Goal: Task Accomplishment & Management: Use online tool/utility

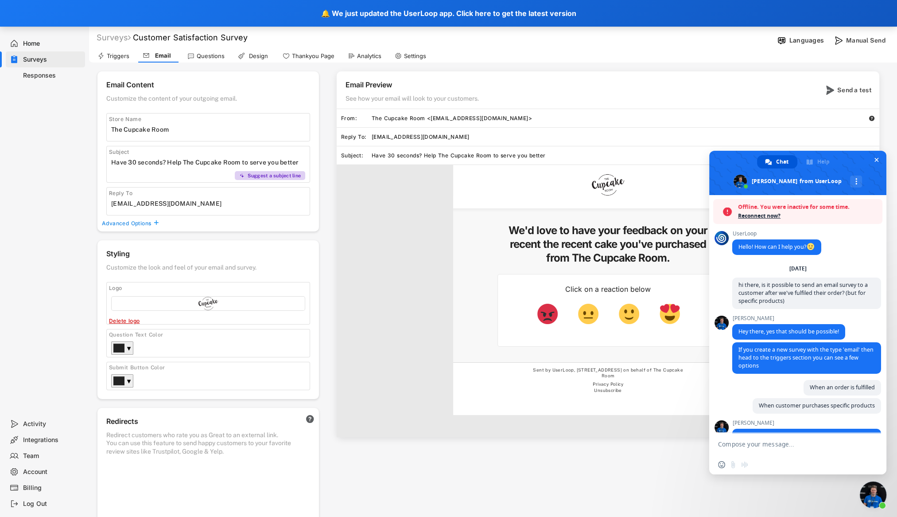
scroll to position [1286, 0]
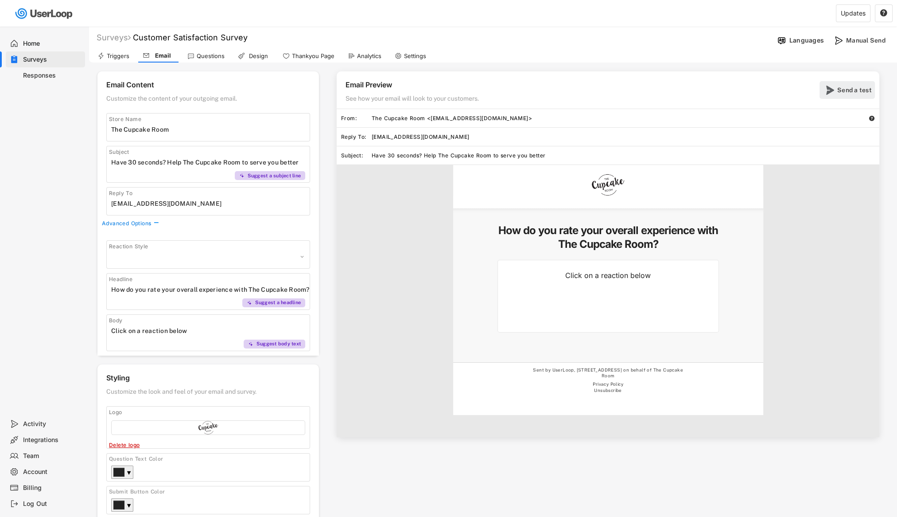
select select ""1348695171700984260__LOOKUP__1606924314316x911513506656550900""
click at [854, 85] on div "Send a test" at bounding box center [854, 90] width 35 height 18
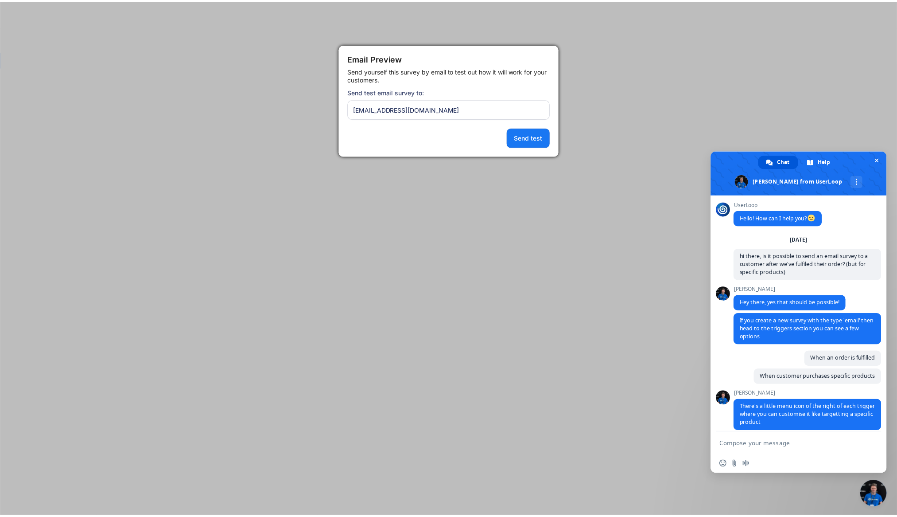
scroll to position [1286, 0]
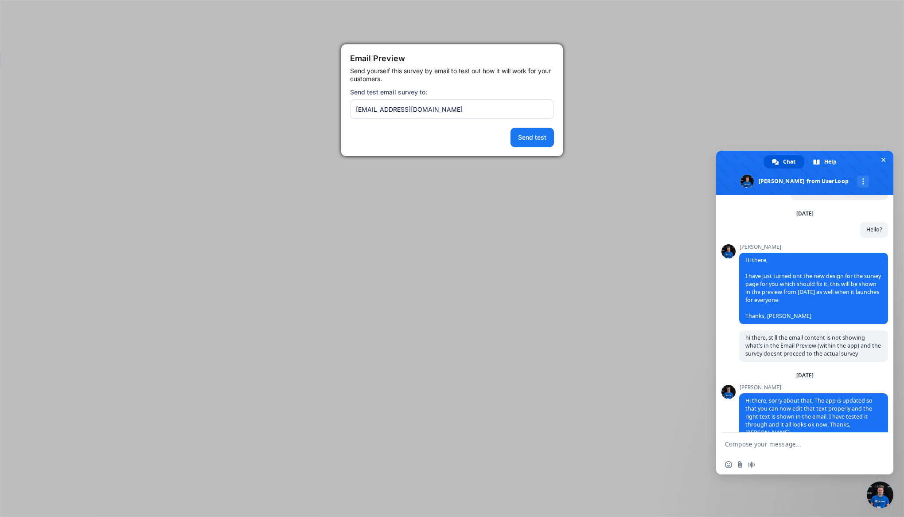
click at [547, 145] on button "Send test" at bounding box center [531, 137] width 43 height 19
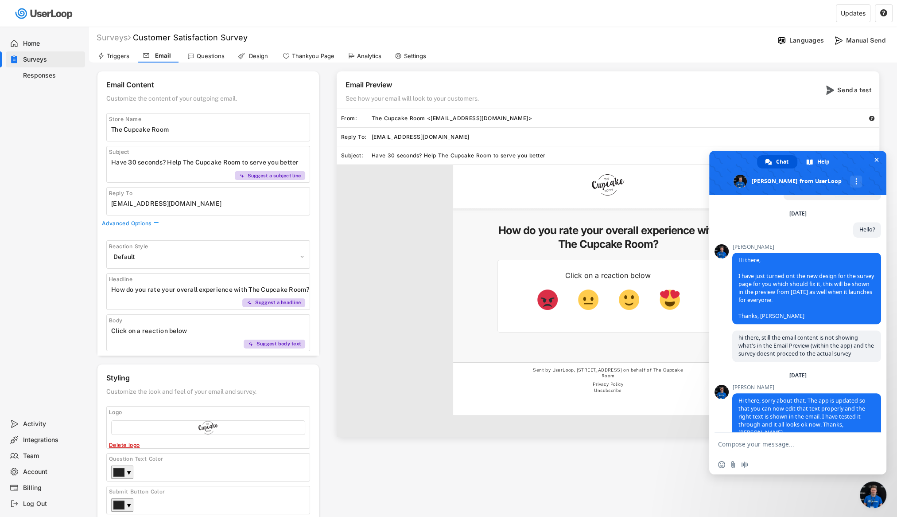
scroll to position [1358, 0]
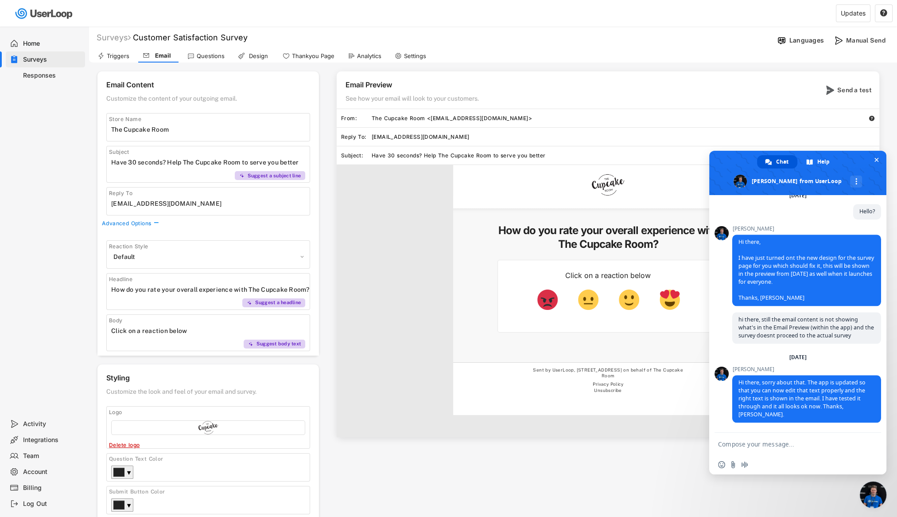
drag, startPoint x: 69, startPoint y: 380, endPoint x: 117, endPoint y: 368, distance: 48.8
click at [69, 380] on div "Home Surveys Responses" at bounding box center [44, 221] width 89 height 389
click at [794, 446] on textarea "Compose your message..." at bounding box center [788, 444] width 140 height 8
type textarea "W"
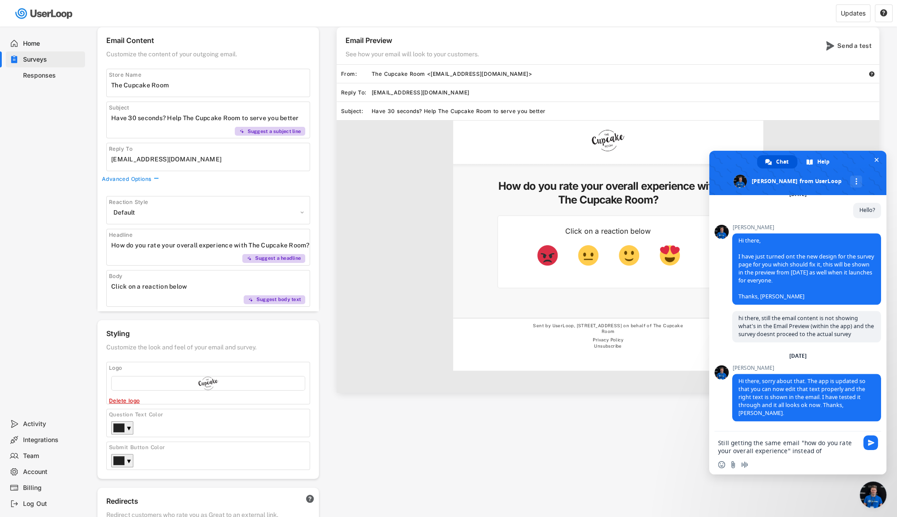
scroll to position [0, 0]
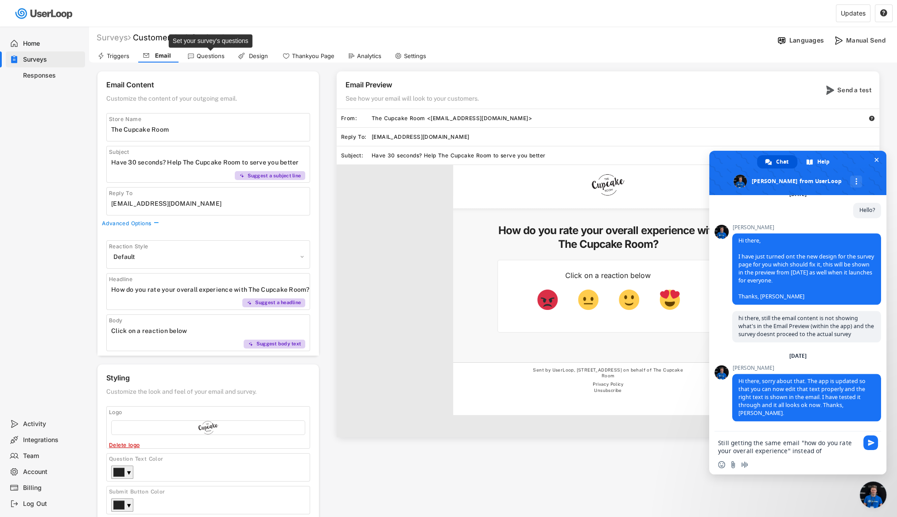
type textarea "Still getting the same email "how do you rate your overall experience" instead …"
click at [209, 57] on div "Questions" at bounding box center [211, 56] width 28 height 8
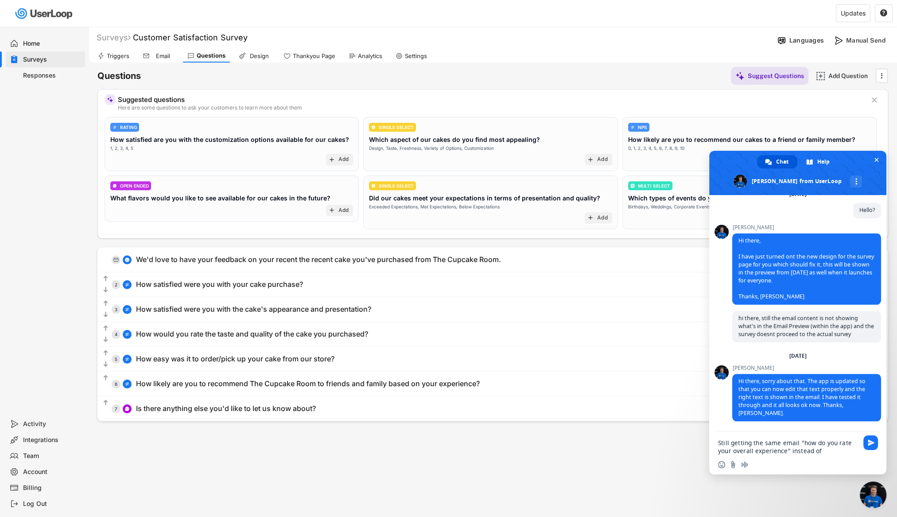
click at [166, 61] on div "Email" at bounding box center [158, 55] width 40 height 13
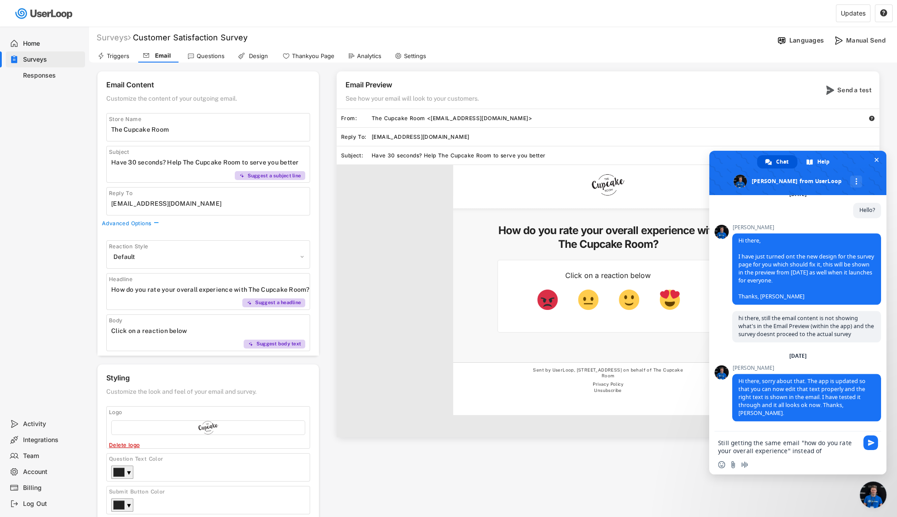
scroll to position [1359, 0]
click at [620, 243] on h5 "How do you rate your overall experience with The Cupcake Room?" at bounding box center [607, 236] width 221 height 27
click at [194, 290] on input "input" at bounding box center [210, 289] width 198 height 13
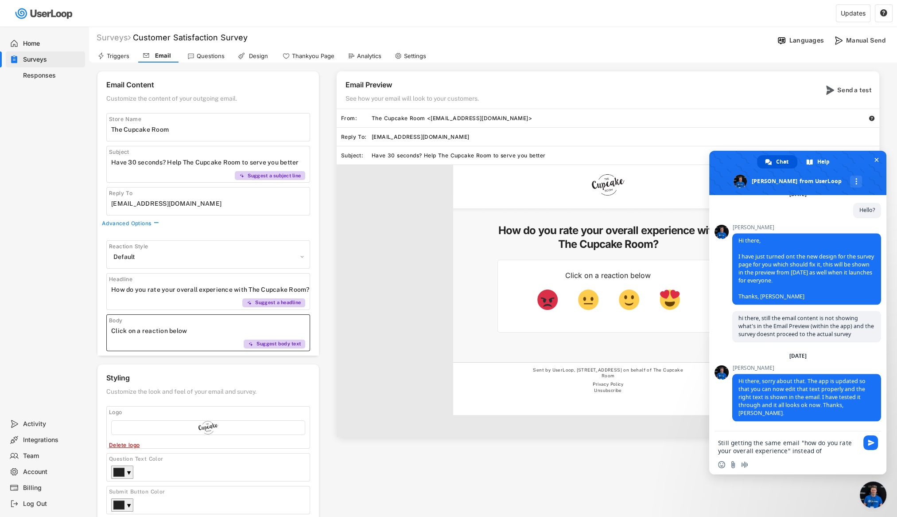
click at [190, 330] on input "input" at bounding box center [210, 330] width 198 height 13
click at [196, 56] on div "Questions" at bounding box center [206, 55] width 46 height 13
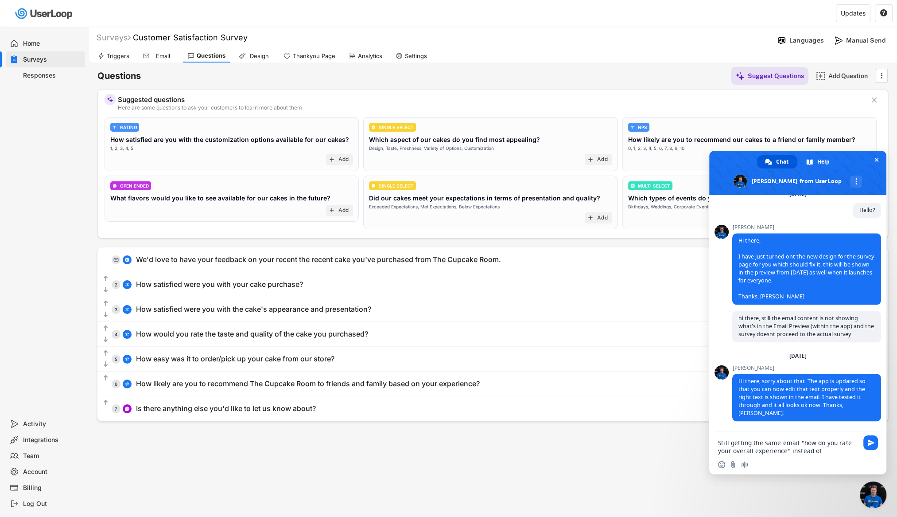
click at [158, 54] on div "Email" at bounding box center [163, 56] width 22 height 8
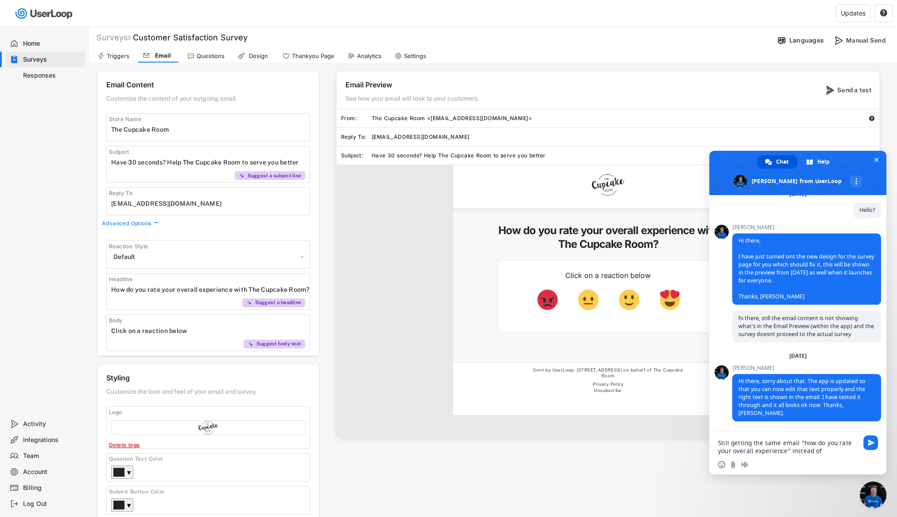
click at [87, 310] on div "Home Surveys Responses" at bounding box center [44, 221] width 89 height 389
click at [151, 287] on input "input" at bounding box center [210, 289] width 198 height 13
click at [159, 294] on input "input" at bounding box center [210, 289] width 198 height 13
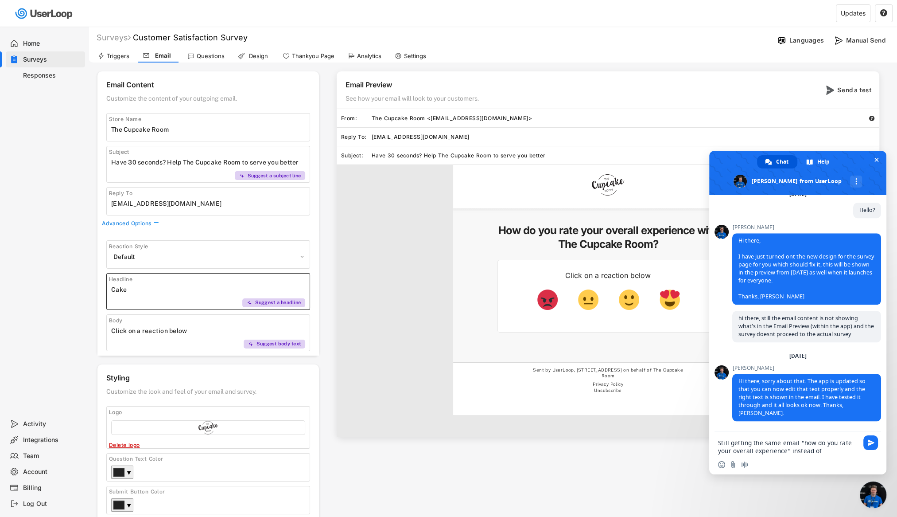
type input "Cake"
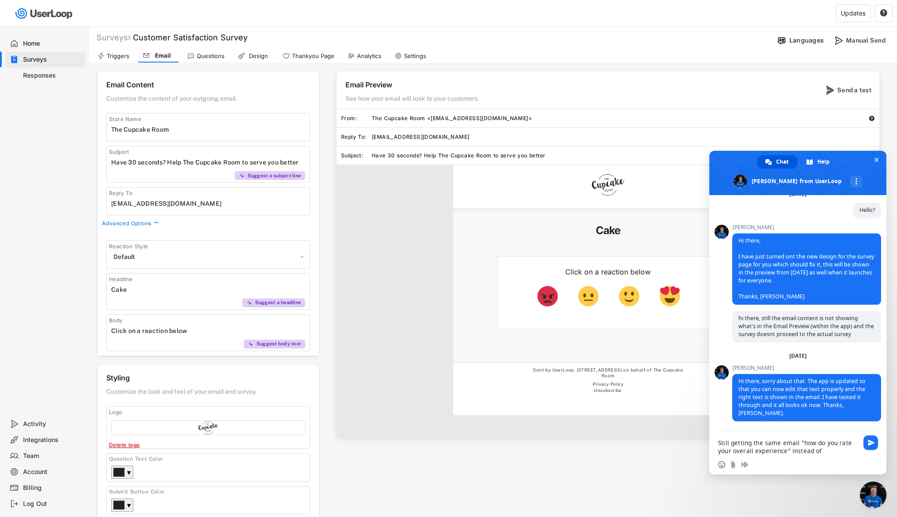
click at [353, 331] on div "The Cupcake Room Cake Click on a reaction below Sent by UserLoop, [STREET_ADDRE…" at bounding box center [608, 301] width 543 height 272
click at [842, 90] on div "Send a test" at bounding box center [854, 90] width 35 height 8
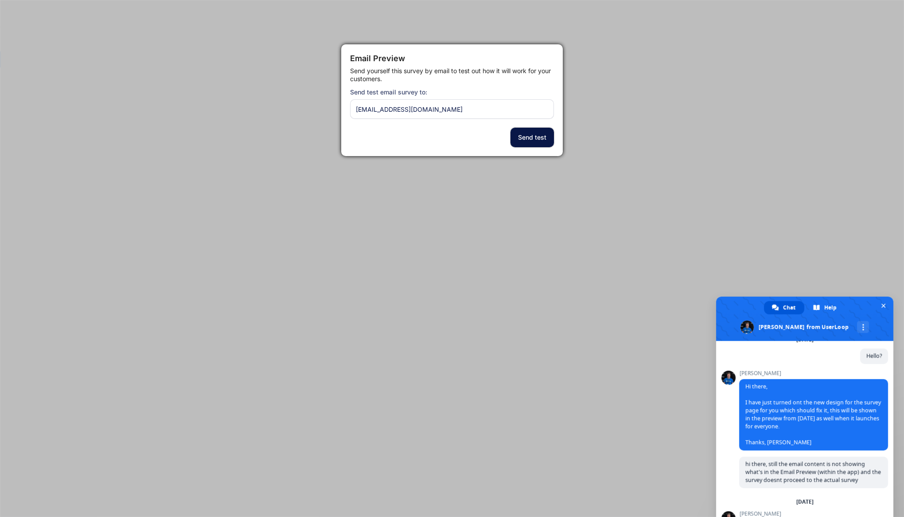
click at [530, 137] on button "Send test" at bounding box center [531, 137] width 43 height 19
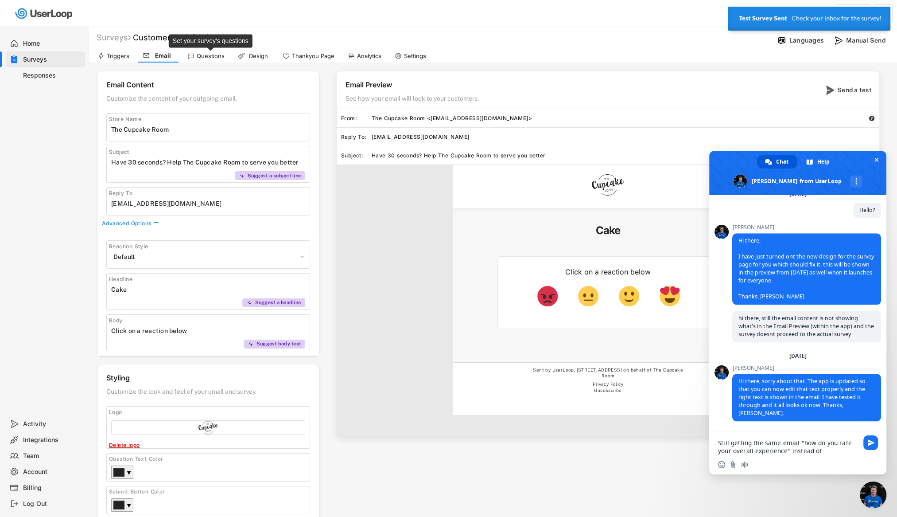
drag, startPoint x: 208, startPoint y: 54, endPoint x: 197, endPoint y: 52, distance: 11.8
click at [208, 54] on div "Questions" at bounding box center [211, 56] width 28 height 8
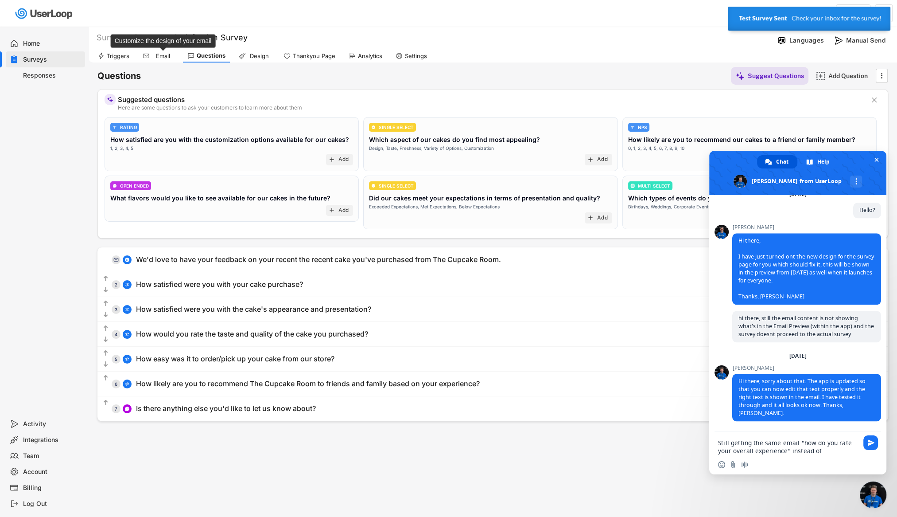
click at [167, 54] on div "Email" at bounding box center [163, 56] width 22 height 8
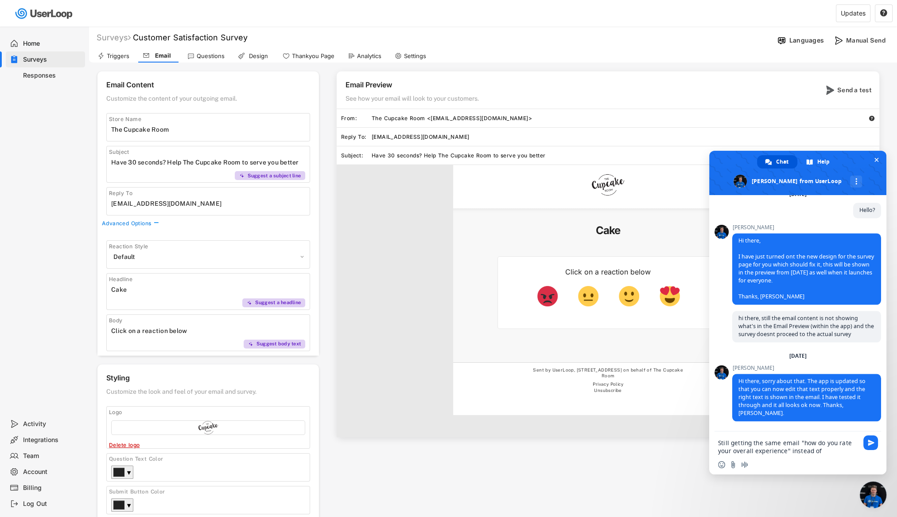
click at [117, 54] on div "Triggers" at bounding box center [118, 56] width 23 height 8
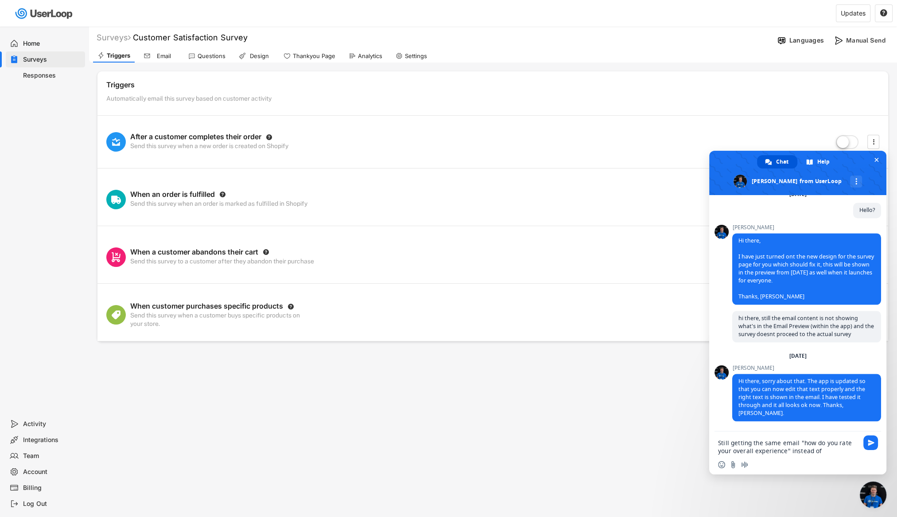
click at [868, 497] on span "Close chat" at bounding box center [873, 494] width 27 height 27
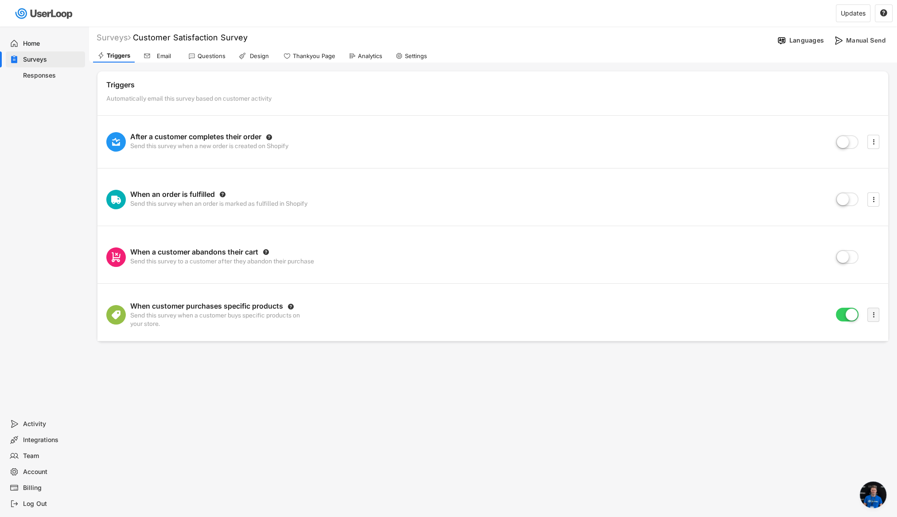
click at [871, 318] on icon "" at bounding box center [873, 314] width 9 height 13
select select ""in_2_days""
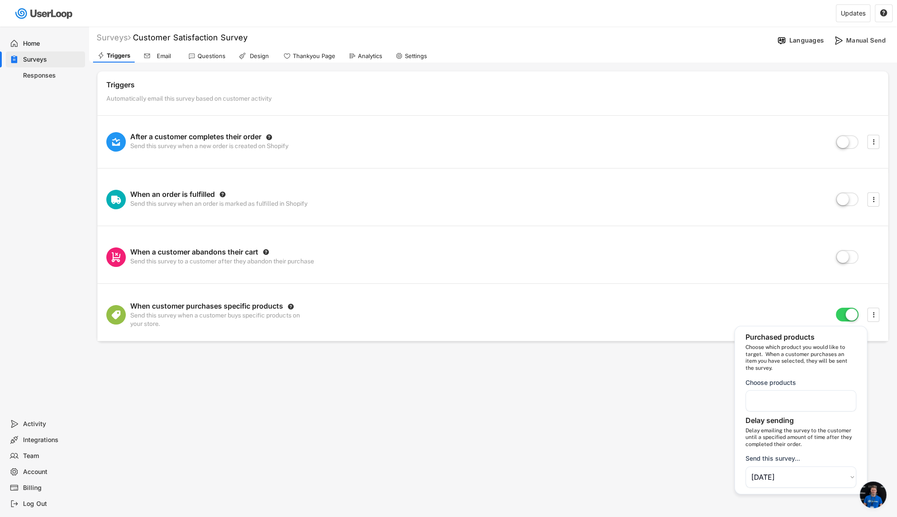
click at [829, 384] on div "Choose products" at bounding box center [801, 394] width 111 height 33
click at [825, 392] on div at bounding box center [801, 400] width 111 height 21
select select "1348695171700984260__LOOKUP__OuterStringified::{"_class":"StaticObject","data":…"
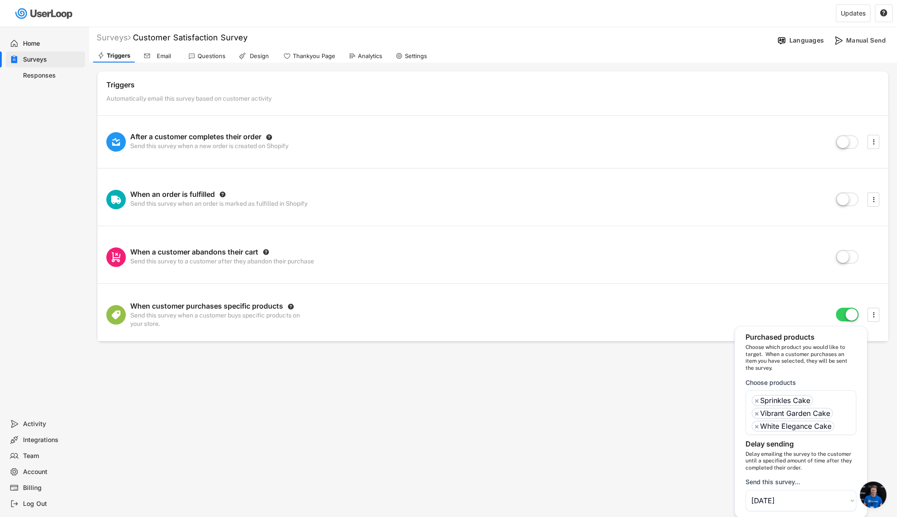
click at [879, 495] on span "Open chat" at bounding box center [873, 494] width 27 height 27
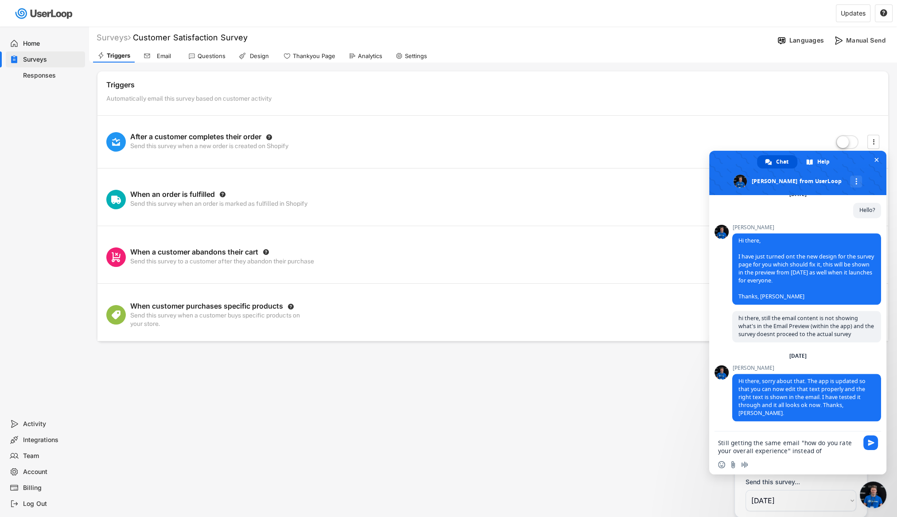
drag, startPoint x: 821, startPoint y: 454, endPoint x: 626, endPoint y: 413, distance: 199.1
click at [626, 413] on body "Surveys Customer Satisfaction Survey Languages Manual Send Triggers Email Quest…" at bounding box center [448, 258] width 897 height 517
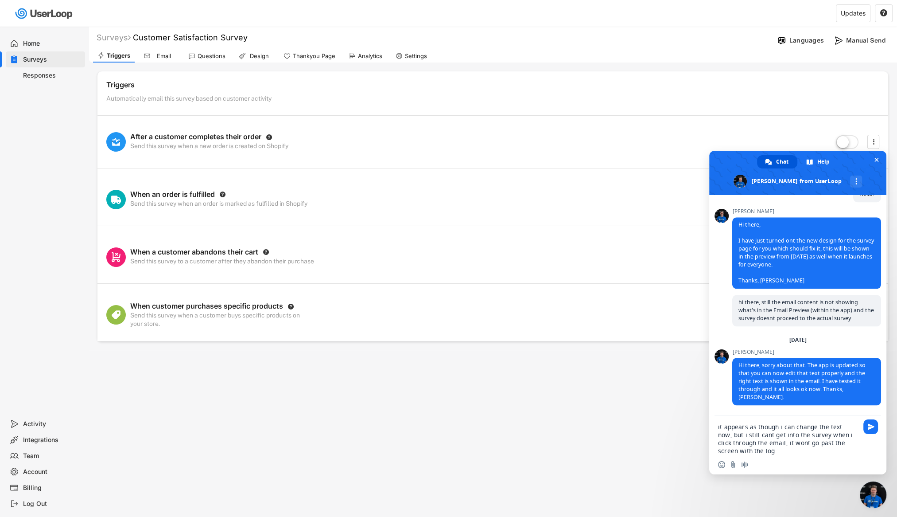
type textarea "it appears as though i can change the text now, but i still cant get into the s…"
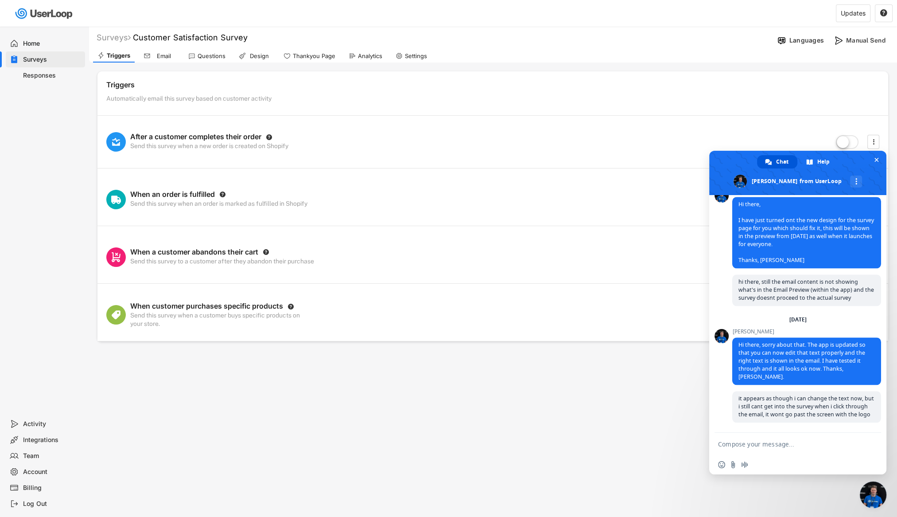
scroll to position [1405, 0]
